Goal: Information Seeking & Learning: Find specific fact

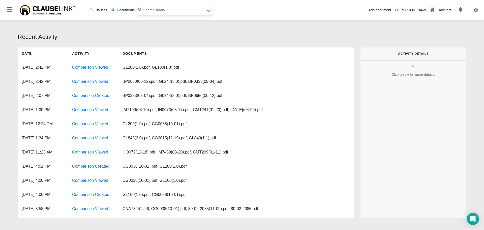
paste input "BASIC FARM PREMISES LIABILITY ENDORSEMENT"
type input ""BASIC FARM PREMISES LIABILITY""
click at [208, 11] on icon at bounding box center [209, 11] width 4 height 4
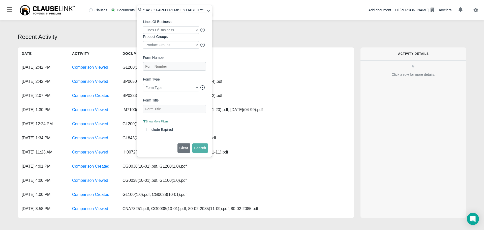
click at [153, 123] on span "Show More Filters" at bounding box center [155, 121] width 25 height 3
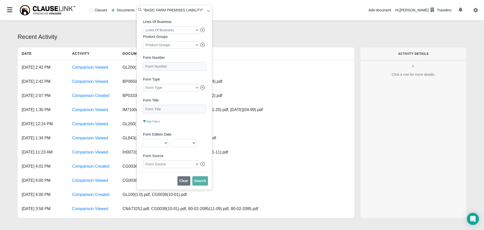
scroll to position [116, 0]
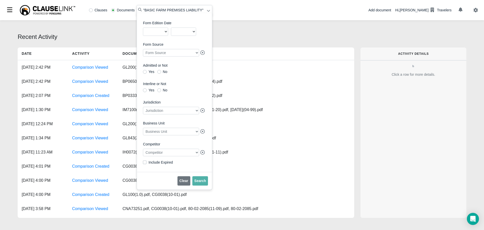
click at [152, 154] on div at bounding box center [171, 152] width 56 height 8
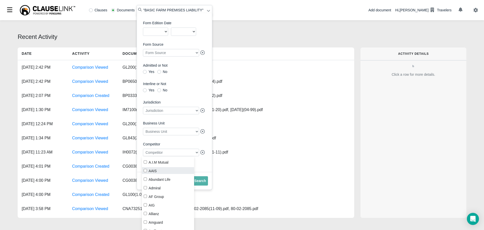
click at [146, 170] on input "AAIS" at bounding box center [145, 170] width 3 height 3
checkbox input "true"
click at [199, 183] on span "Search" at bounding box center [200, 180] width 12 height 4
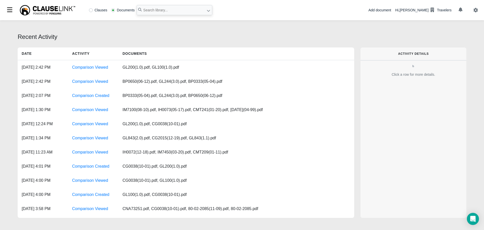
click at [90, 10] on label "Clauses" at bounding box center [98, 10] width 18 height 4
radio input "true"
paste input "BASIC FARM PREMISES LIABILITY ENDORSEMENT"
type input ""BASIC FARM PREMISES LIABILITY""
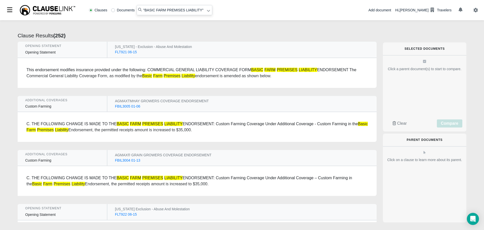
click at [126, 53] on div "FLT921 06-15" at bounding box center [126, 51] width 22 height 5
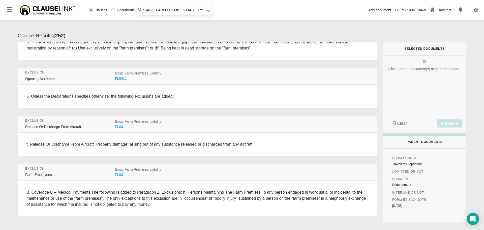
scroll to position [3892, 0]
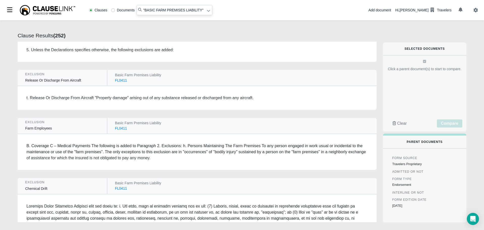
click at [117, 127] on div "FL0411" at bounding box center [121, 128] width 12 height 5
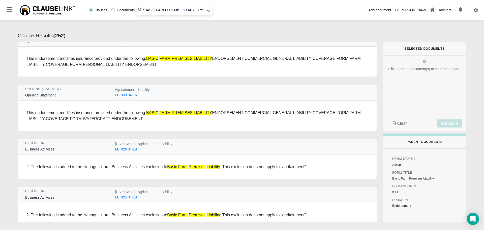
scroll to position [0, 0]
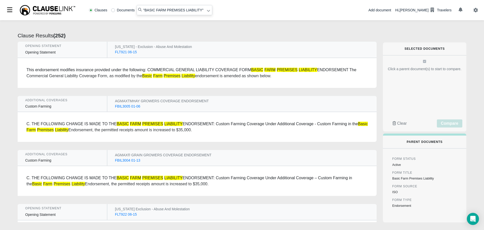
click at [207, 11] on icon at bounding box center [209, 11] width 4 height 4
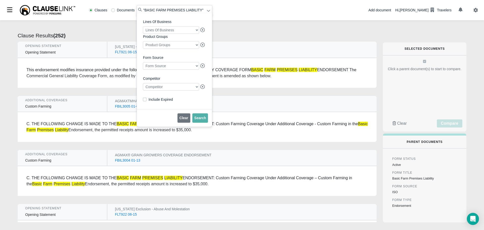
click at [169, 88] on div at bounding box center [171, 87] width 56 height 8
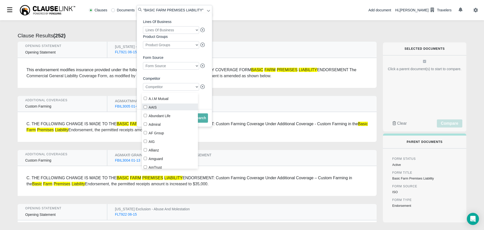
click at [148, 106] on label "AAIS" at bounding box center [170, 106] width 56 height 7
checkbox input "true"
click at [203, 123] on button "Search" at bounding box center [200, 117] width 16 height 9
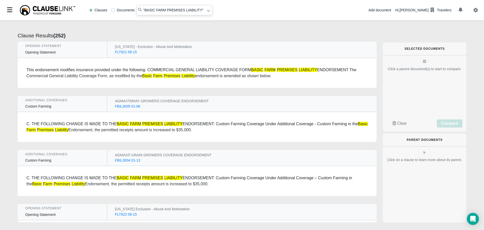
radio input "false"
radio input "true"
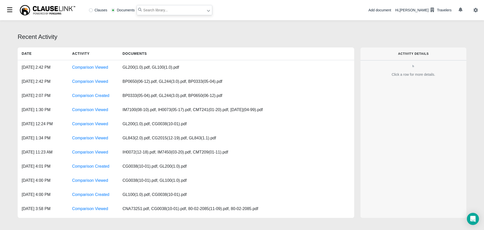
click at [148, 11] on input "text" at bounding box center [175, 10] width 76 height 10
paste input "ENHANCED FARM PREMISES LIABILITY ENDORSEMENT"
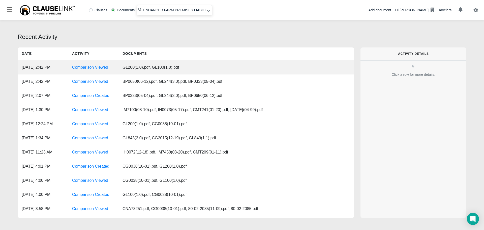
scroll to position [0, 23]
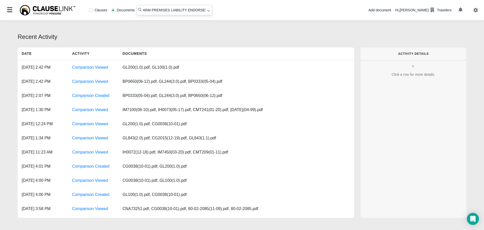
drag, startPoint x: 179, startPoint y: 9, endPoint x: 208, endPoint y: 9, distance: 29.2
click at [208, 9] on span "ENHANCED FARM PREMISES LIABILITY ENDORSEMENT" at bounding box center [175, 10] width 76 height 10
type input ""FARM PREMISES LIABILITY""
click at [208, 10] on icon at bounding box center [209, 11] width 4 height 4
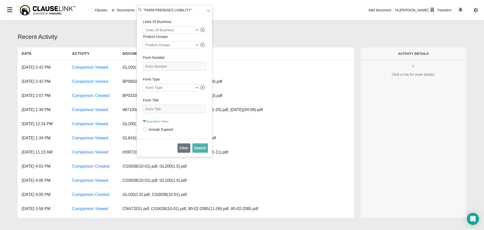
click at [151, 123] on span "Show More Filters" at bounding box center [155, 121] width 25 height 3
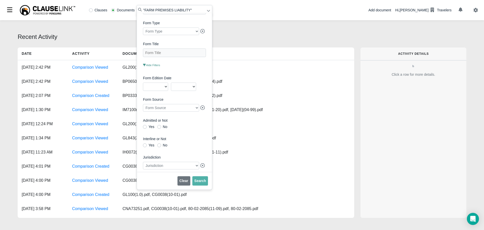
scroll to position [101, 0]
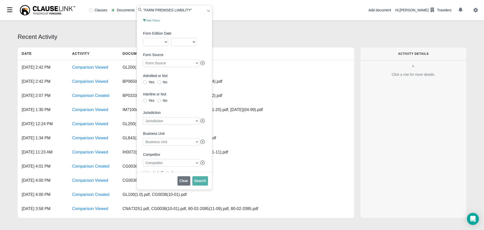
click at [155, 166] on div at bounding box center [171, 163] width 56 height 8
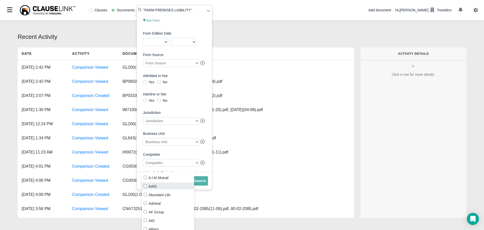
click at [145, 186] on input "AAIS" at bounding box center [145, 185] width 3 height 3
checkbox input "true"
click at [201, 182] on span "Search" at bounding box center [200, 180] width 12 height 4
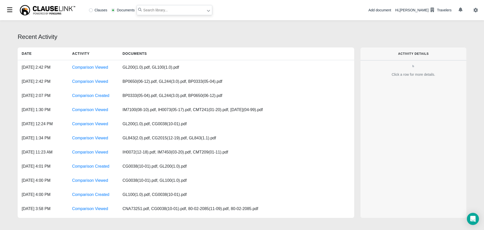
paste input "ENHANCED FARM PREMISES LIABILITY ENDORSEMENT"
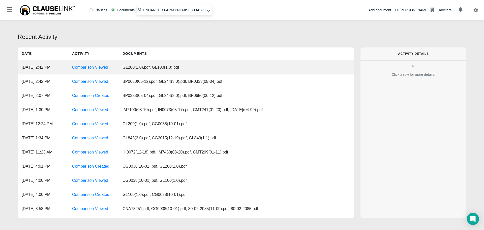
scroll to position [0, 23]
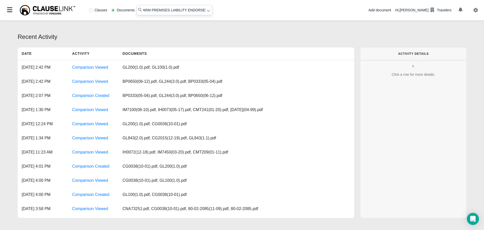
drag, startPoint x: 180, startPoint y: 10, endPoint x: 185, endPoint y: 10, distance: 4.5
click at [184, 10] on input "ENHANCED FARM PREMISES LIABILITY ENDORSEMENT" at bounding box center [175, 10] width 76 height 10
click at [185, 10] on input "ENHANCED FARM PREMISES LIABILITY ENDORSEMENT" at bounding box center [175, 10] width 76 height 10
click at [196, 8] on input "ENHANCED FARM PREMISES LIABILITY ENDORSEMENT" at bounding box center [175, 10] width 76 height 10
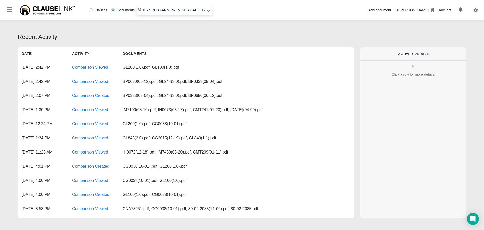
scroll to position [0, 0]
type input ""FARM PREMISES LIABILITY""
click at [207, 9] on icon at bounding box center [209, 11] width 4 height 4
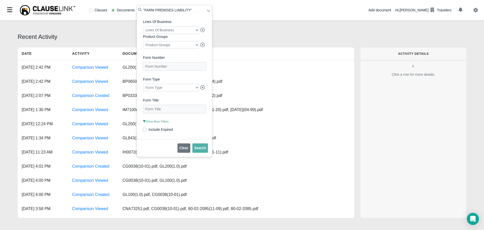
click at [92, 10] on label "Clauses" at bounding box center [98, 10] width 18 height 4
radio input "true"
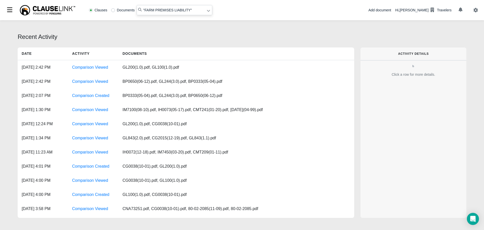
click at [208, 11] on icon at bounding box center [208, 11] width 3 height 2
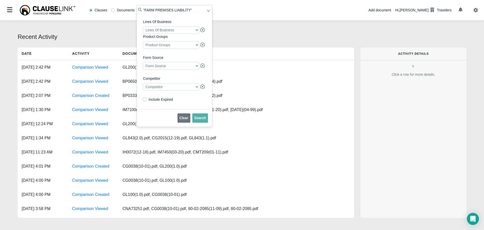
click at [168, 88] on div at bounding box center [171, 87] width 56 height 8
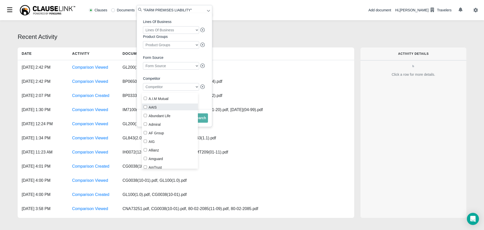
click at [146, 107] on input "AAIS" at bounding box center [145, 106] width 3 height 3
checkbox input "true"
click at [199, 120] on span "Search" at bounding box center [200, 118] width 12 height 4
